Goal: Information Seeking & Learning: Check status

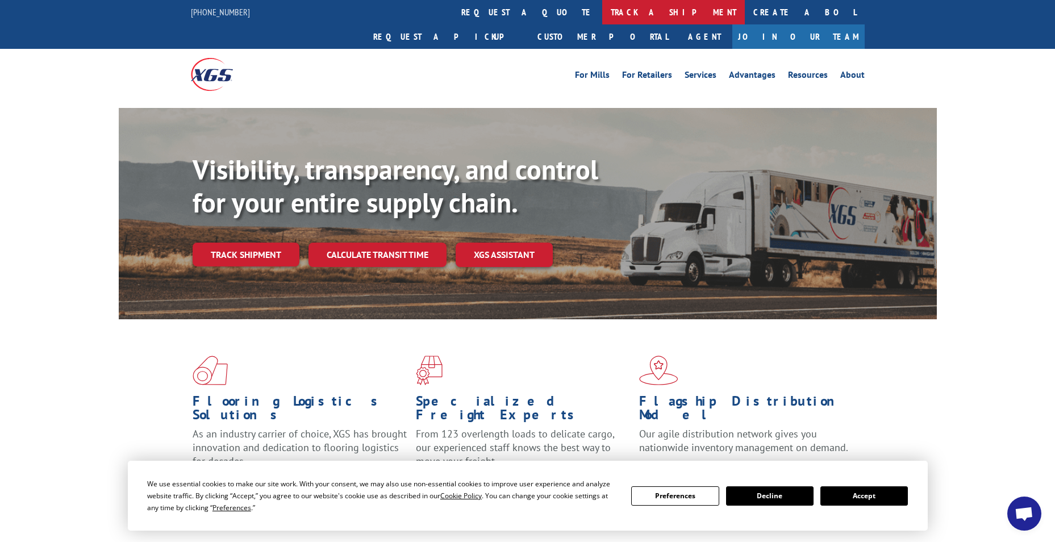
click at [602, 7] on link "track a shipment" at bounding box center [673, 12] width 143 height 24
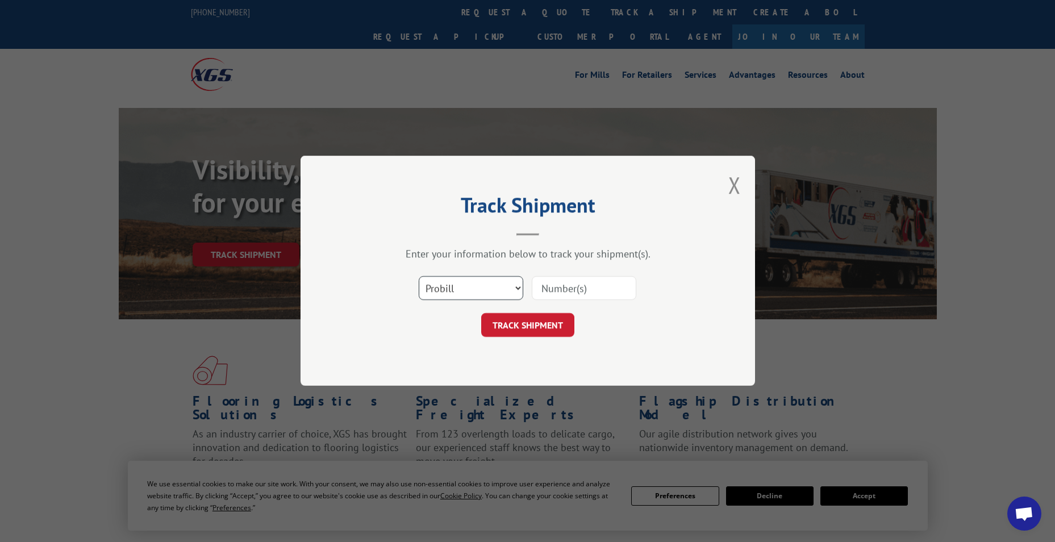
click at [471, 299] on select "Select category... Probill BOL PO" at bounding box center [471, 289] width 105 height 24
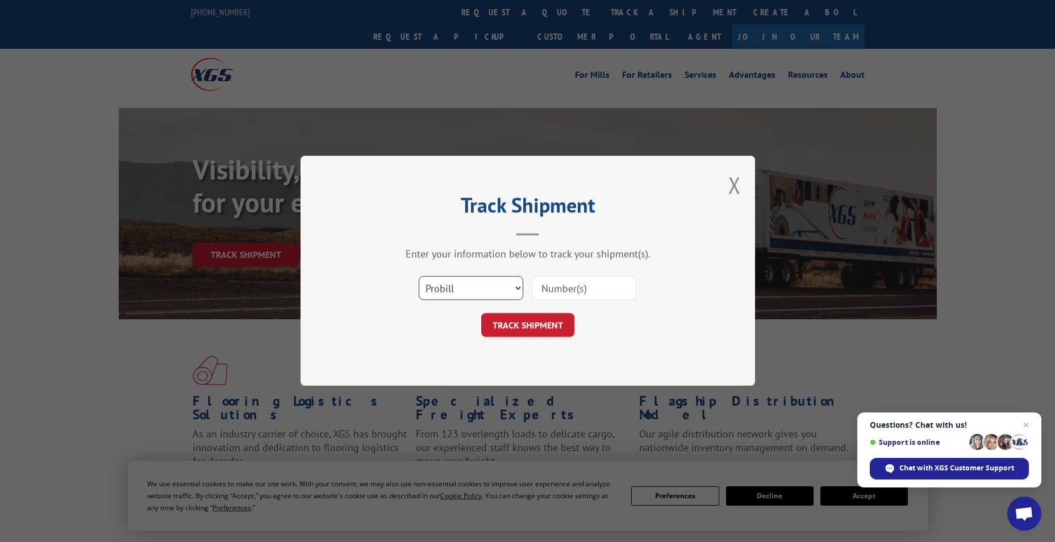
select select "bol"
click at [419, 277] on select "Select category... Probill BOL PO" at bounding box center [471, 289] width 105 height 24
paste input "6027254"
type input "6027254"
click at [505, 325] on button "TRACK SHIPMENT" at bounding box center [527, 326] width 93 height 24
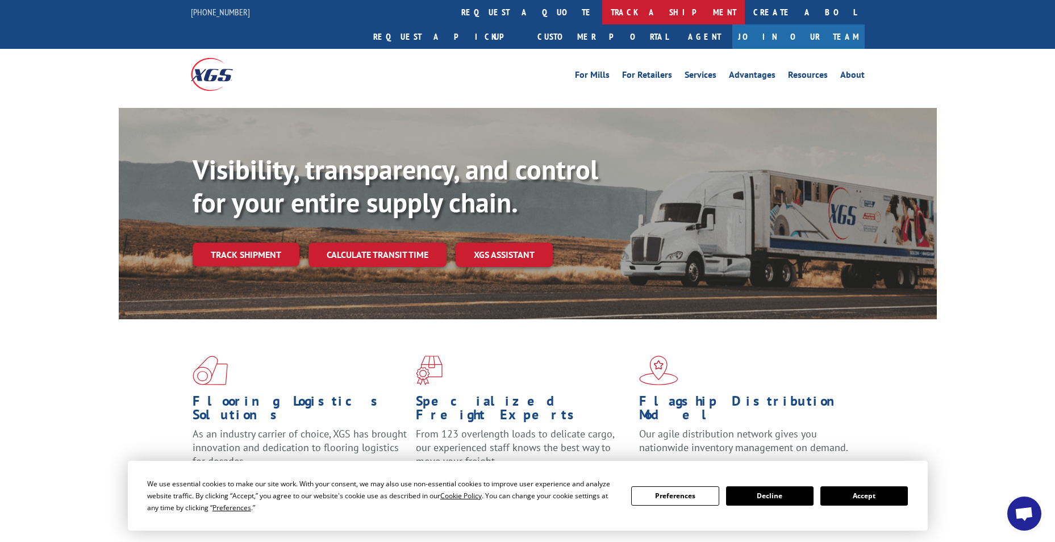
click at [602, 21] on link "track a shipment" at bounding box center [673, 12] width 143 height 24
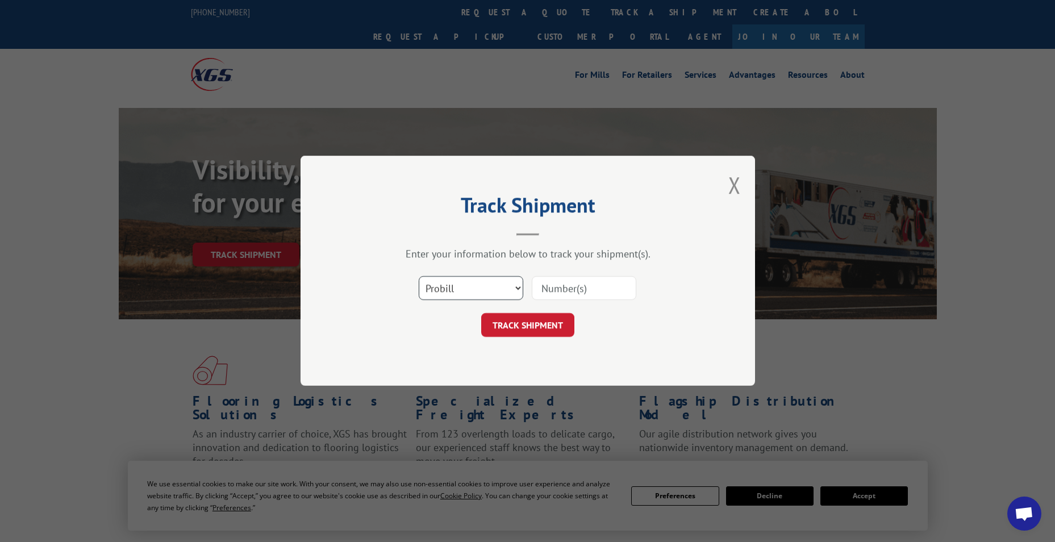
click at [460, 294] on select "Select category... Probill BOL PO" at bounding box center [471, 289] width 105 height 24
select select "bol"
click at [419, 277] on select "Select category... Probill BOL PO" at bounding box center [471, 289] width 105 height 24
paste input "5300937"
type input "5300937"
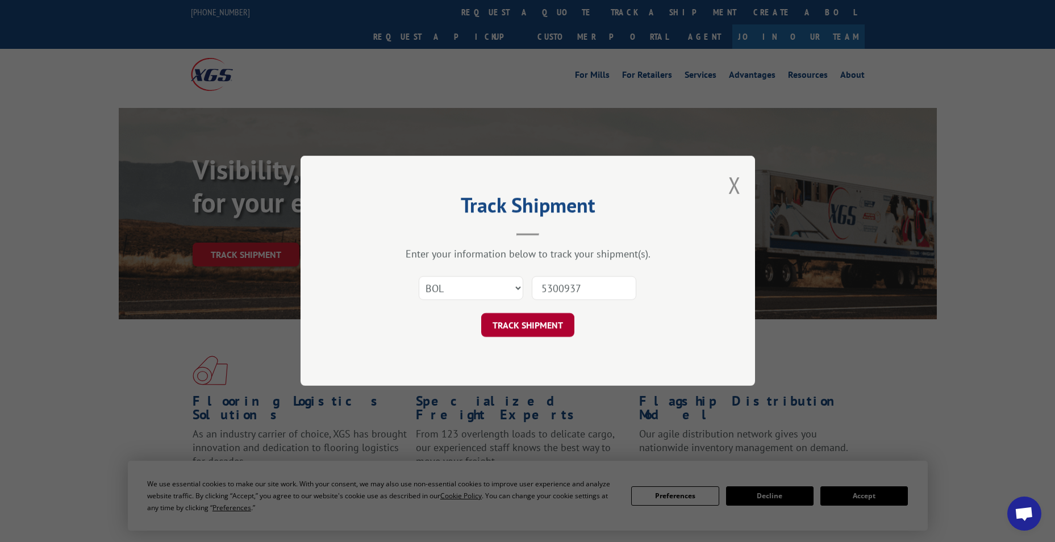
click at [497, 319] on button "TRACK SHIPMENT" at bounding box center [527, 326] width 93 height 24
